Goal: Task Accomplishment & Management: Use online tool/utility

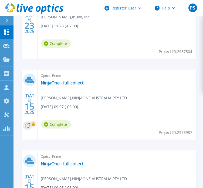
scroll to position [217, 0]
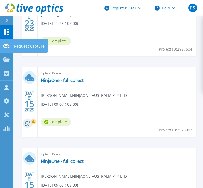
click at [5, 43] on link "Request Capture Request Capture" at bounding box center [7, 46] width 14 height 14
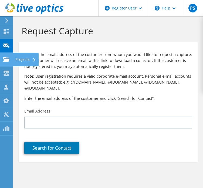
click at [8, 57] on icon at bounding box center [6, 59] width 6 height 5
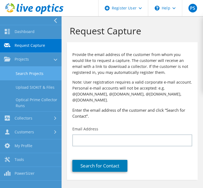
click at [28, 74] on link "Search Projects" at bounding box center [31, 74] width 62 height 14
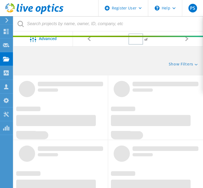
type input "1"
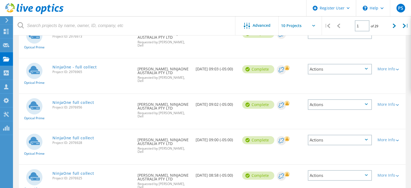
scroll to position [147, 0]
